Goal: Transaction & Acquisition: Purchase product/service

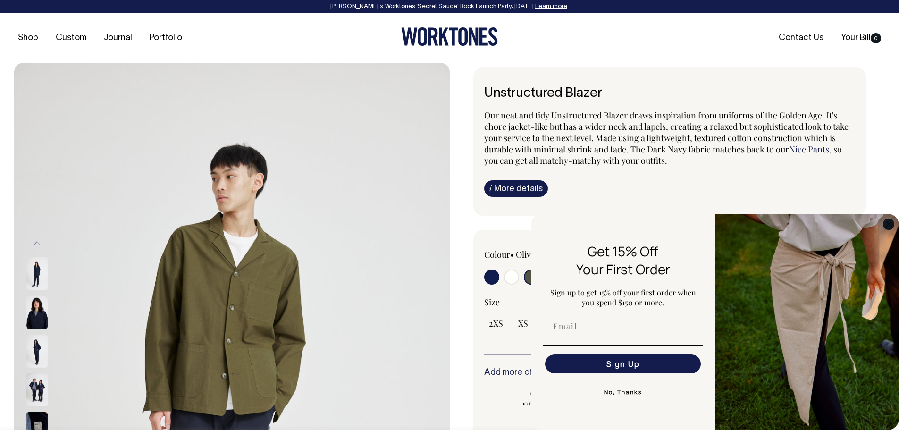
click at [887, 222] on icon "Close dialog" at bounding box center [888, 224] width 5 height 5
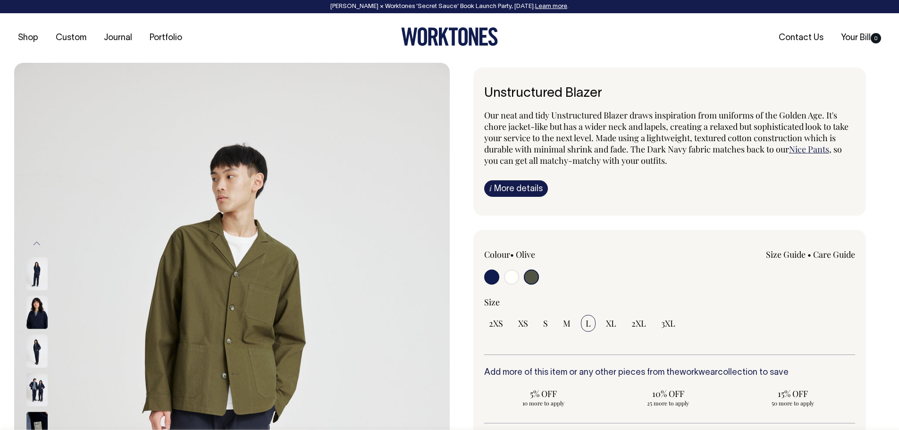
click at [607, 128] on span "Our neat and tidy Unstructured Blazer draws inspiration from uniforms of the Go…" at bounding box center [666, 131] width 364 height 45
click at [495, 276] on input "radio" at bounding box center [491, 276] width 15 height 15
radio input "true"
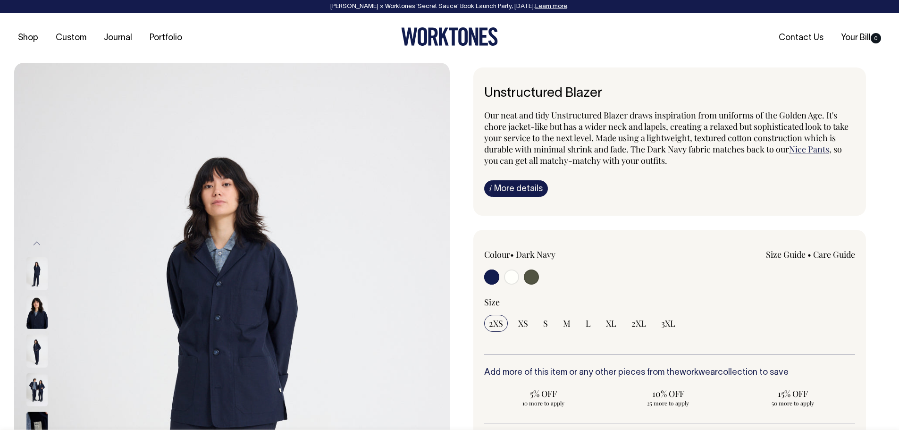
click at [696, 170] on div "Our neat and tidy Unstructured Blazer draws inspiration from uniforms of the Go…" at bounding box center [669, 152] width 371 height 87
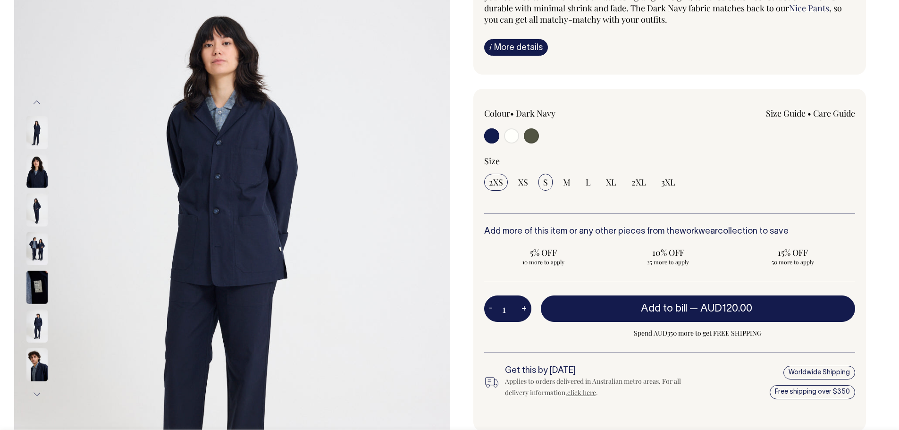
scroll to position [142, 0]
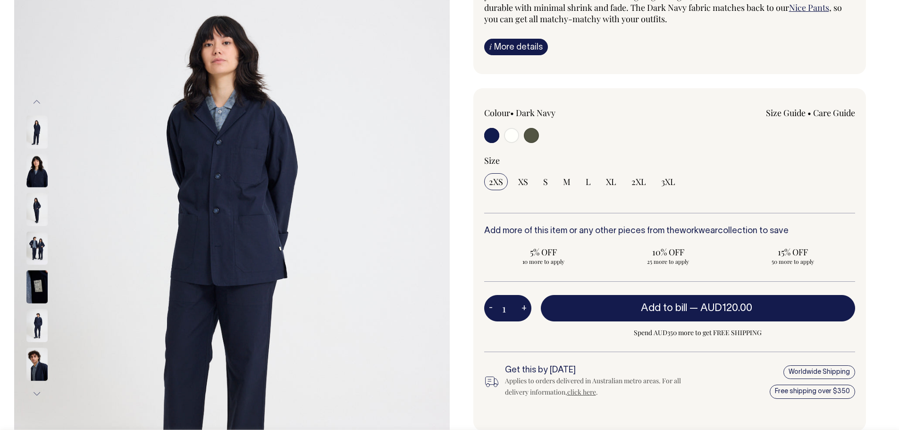
click at [776, 113] on link "Size Guide" at bounding box center [786, 112] width 40 height 11
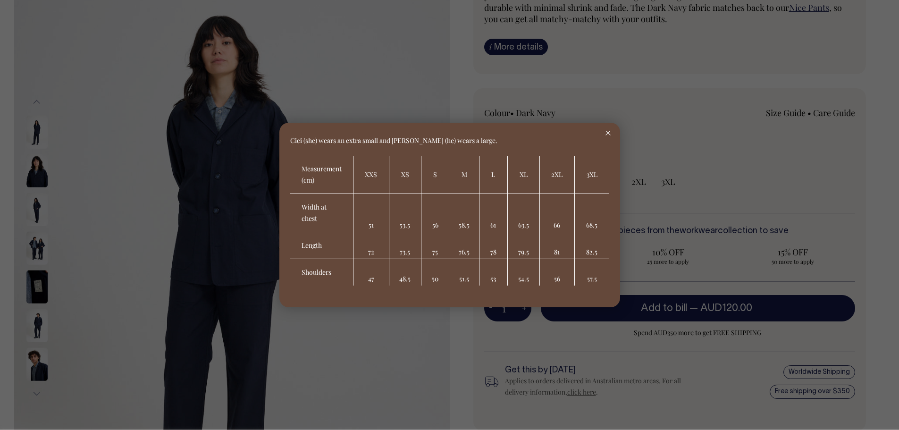
click at [607, 132] on icon at bounding box center [607, 133] width 5 height 5
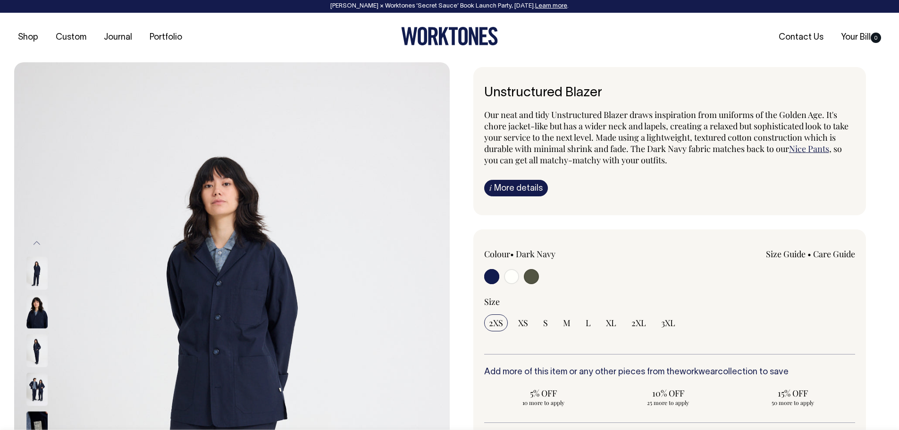
scroll to position [0, 0]
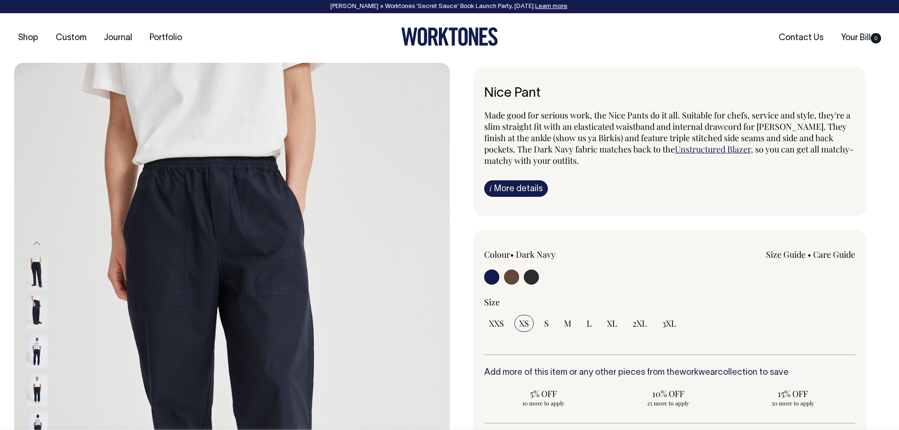
click at [564, 252] on div "Colour • Dark Navy" at bounding box center [558, 254] width 149 height 11
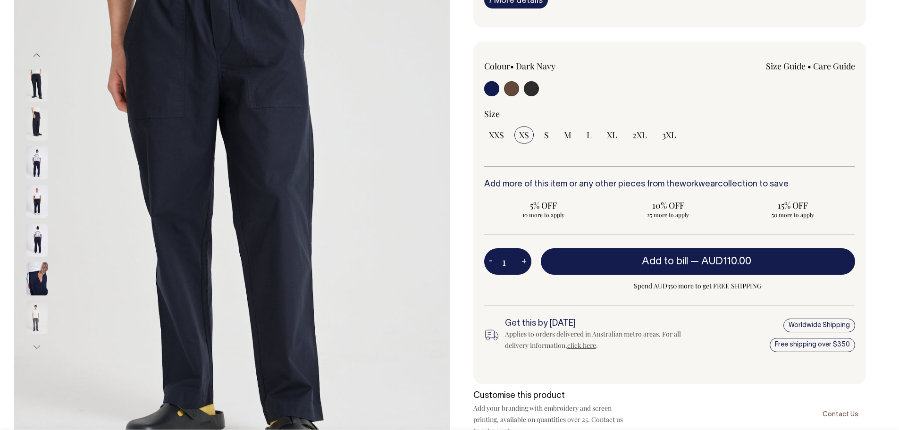
click at [34, 106] on div at bounding box center [49, 123] width 47 height 39
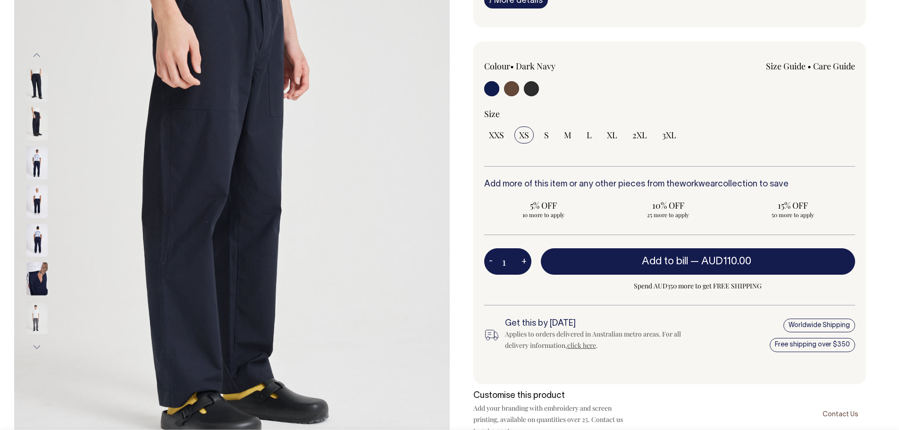
scroll to position [189, 0]
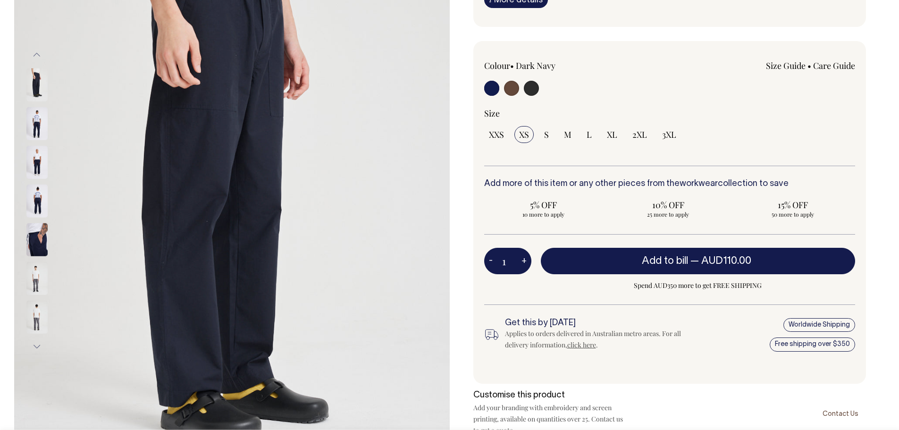
click at [751, 113] on div "Size" at bounding box center [669, 113] width 371 height 11
click at [777, 67] on link "Size Guide" at bounding box center [786, 65] width 40 height 11
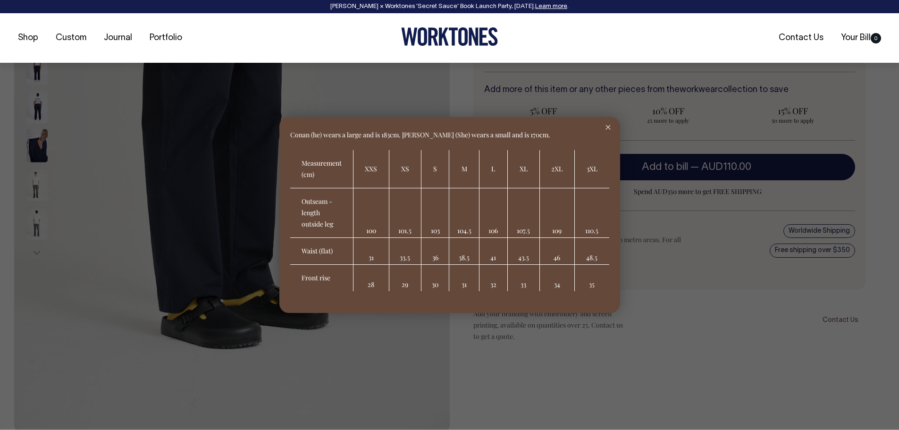
scroll to position [283, 0]
click at [606, 127] on icon at bounding box center [607, 127] width 5 height 5
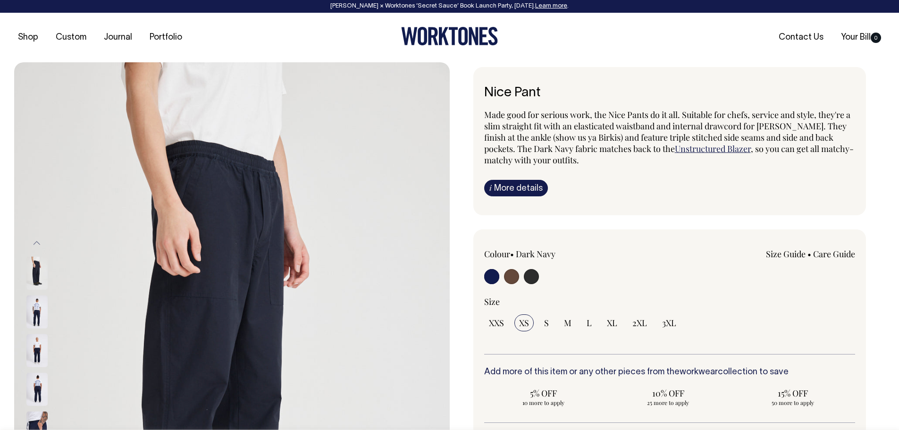
scroll to position [0, 0]
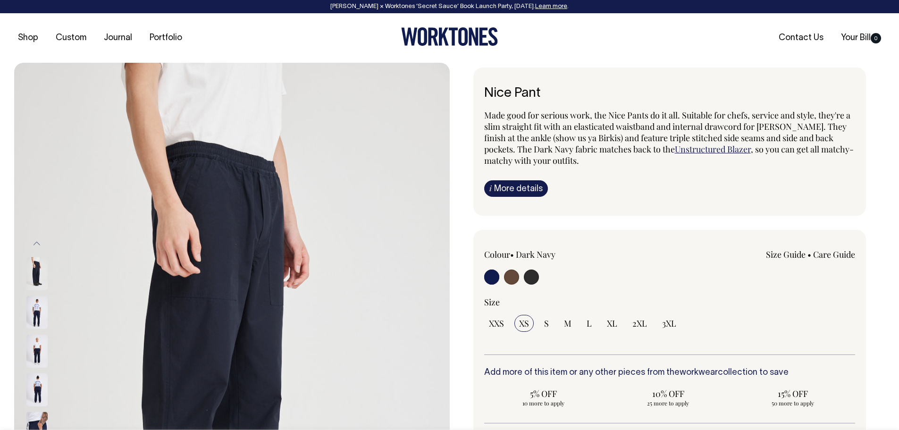
click at [672, 257] on div "Size Guide Size Guide Conan (he) wears a large and is 183cm. Shanae (She) wears…" at bounding box center [743, 254] width 223 height 11
click at [512, 275] on input "radio" at bounding box center [511, 276] width 15 height 15
radio input "true"
select select "Chocolate"
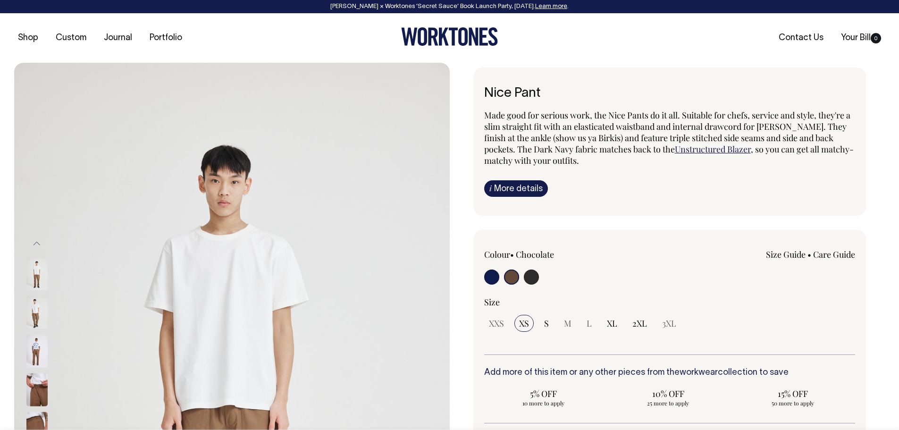
click at [487, 286] on div "Colour • Chocolate Size Guide" at bounding box center [669, 302] width 371 height 106
click at [492, 280] on input "radio" at bounding box center [491, 276] width 15 height 15
radio input "true"
select select "Dark Navy"
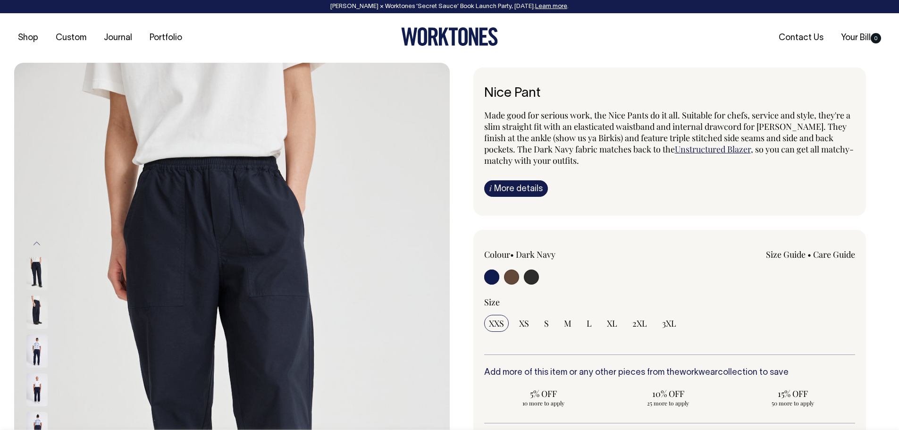
click at [537, 271] on label at bounding box center [531, 277] width 15 height 17
click at [537, 271] on input "radio" at bounding box center [531, 276] width 15 height 15
radio input "true"
select select "Charcoal"
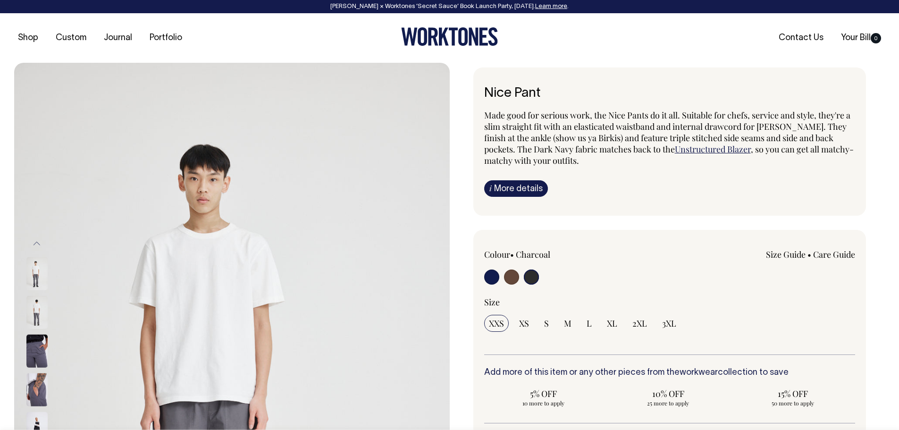
click at [462, 278] on div "Nice Pant Made good for serious work, the Nice Pants do it all. Suitable for ch…" at bounding box center [668, 345] width 436 height 557
click at [487, 277] on input "radio" at bounding box center [491, 276] width 15 height 15
radio input "true"
select select "Dark Navy"
